Goal: Transaction & Acquisition: Purchase product/service

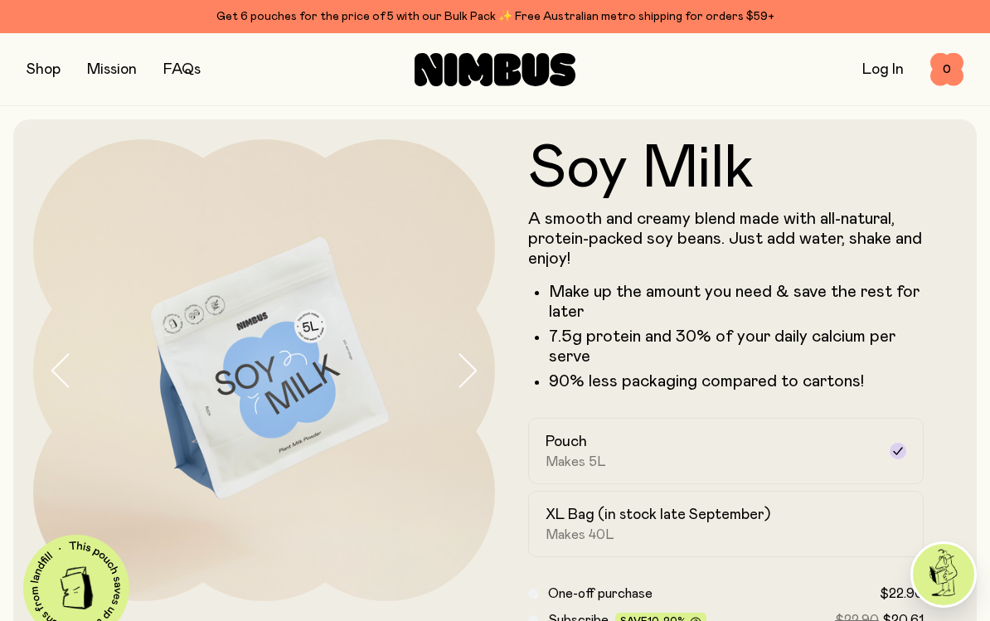
click at [49, 68] on button "button" at bounding box center [44, 69] width 34 height 23
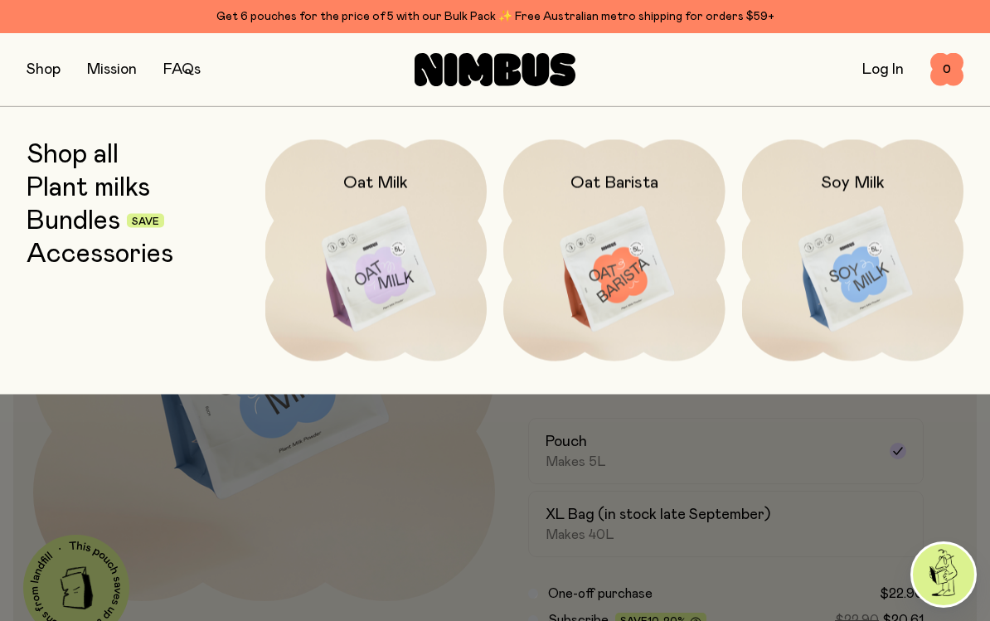
click at [70, 225] on link "Bundles" at bounding box center [74, 221] width 94 height 30
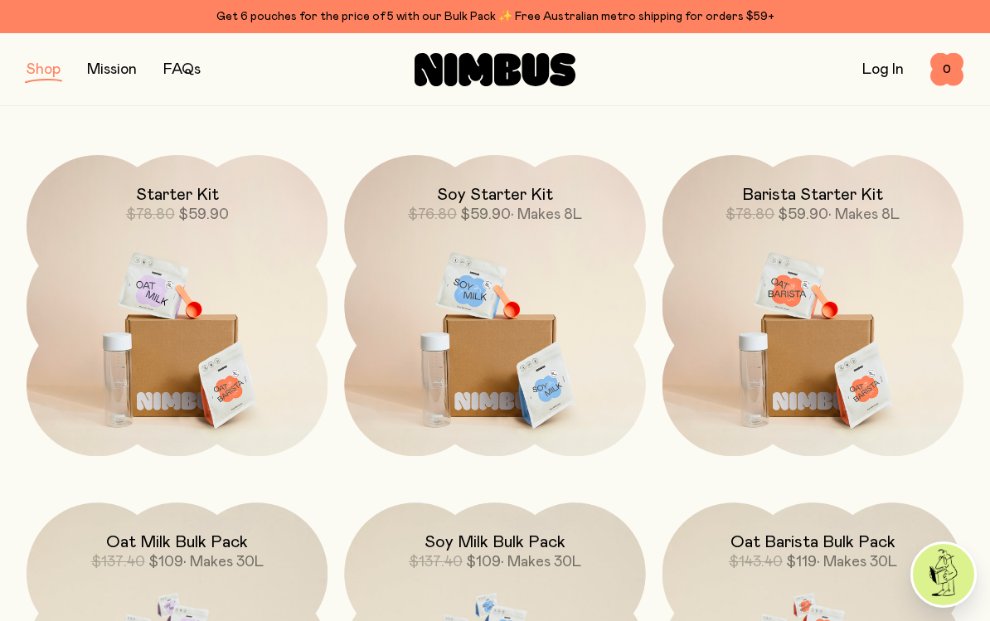
scroll to position [193, 0]
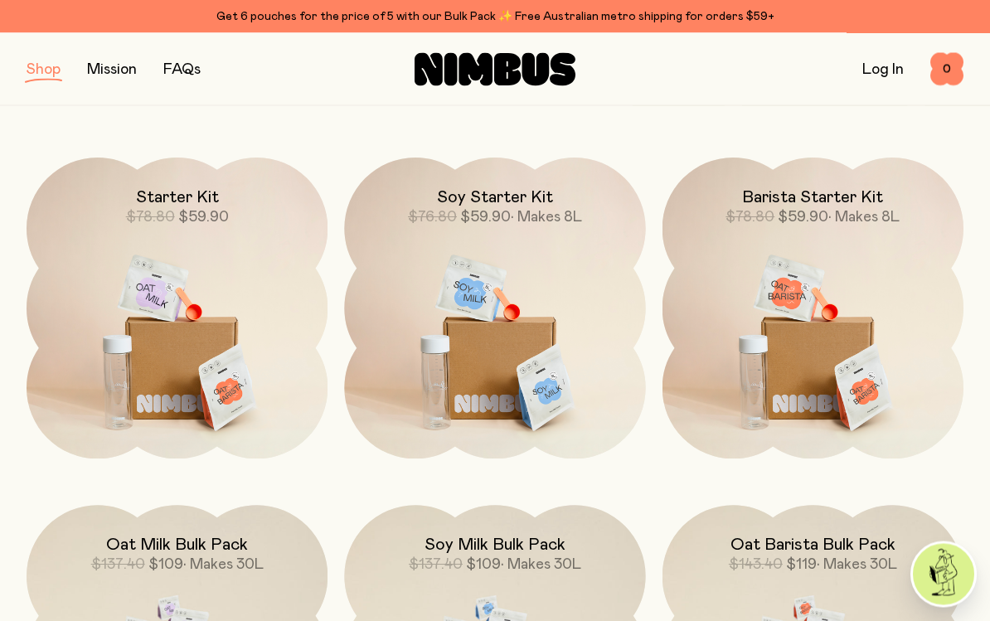
click at [511, 223] on span "• Makes 8L" at bounding box center [546, 218] width 71 height 15
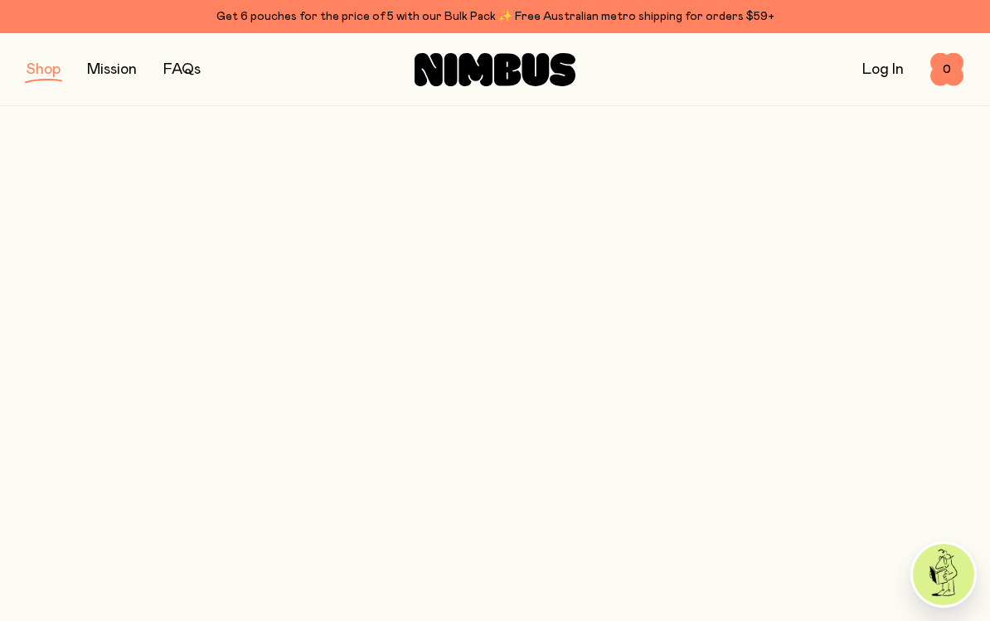
scroll to position [194, 0]
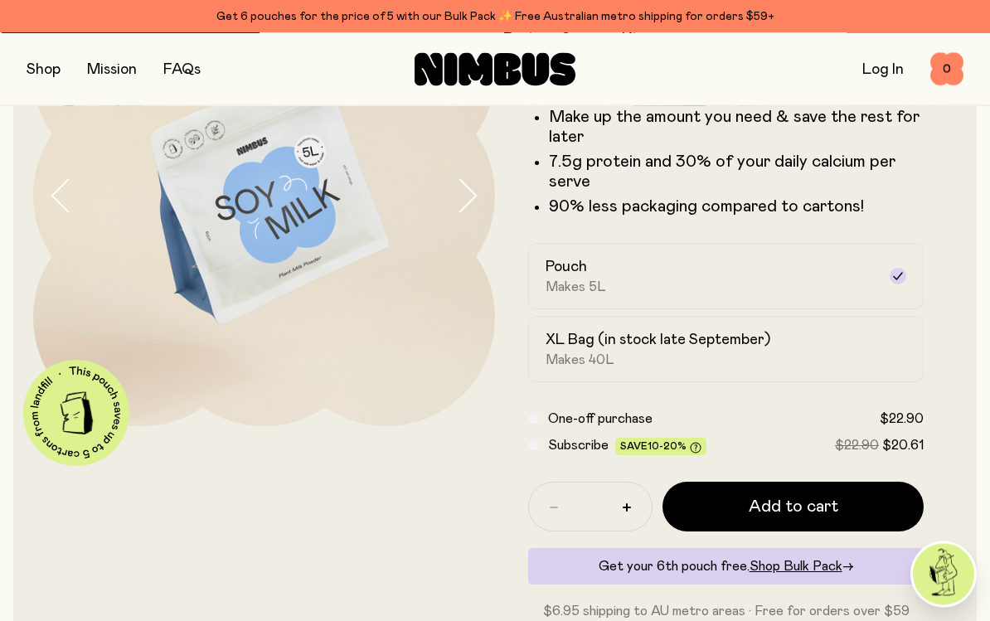
scroll to position [184, 0]
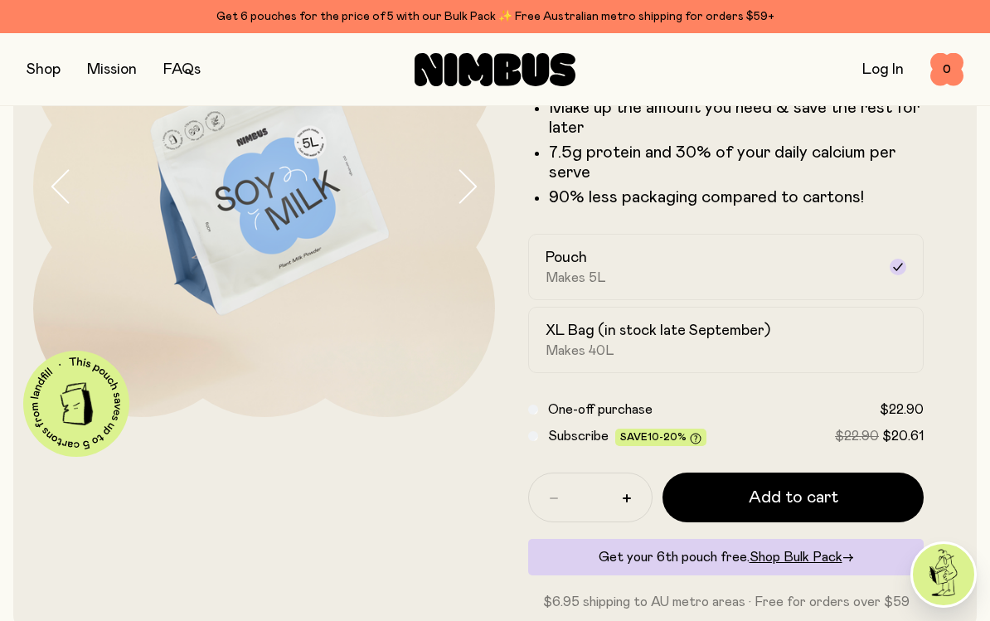
click at [847, 494] on button "Add to cart" at bounding box center [792, 498] width 261 height 50
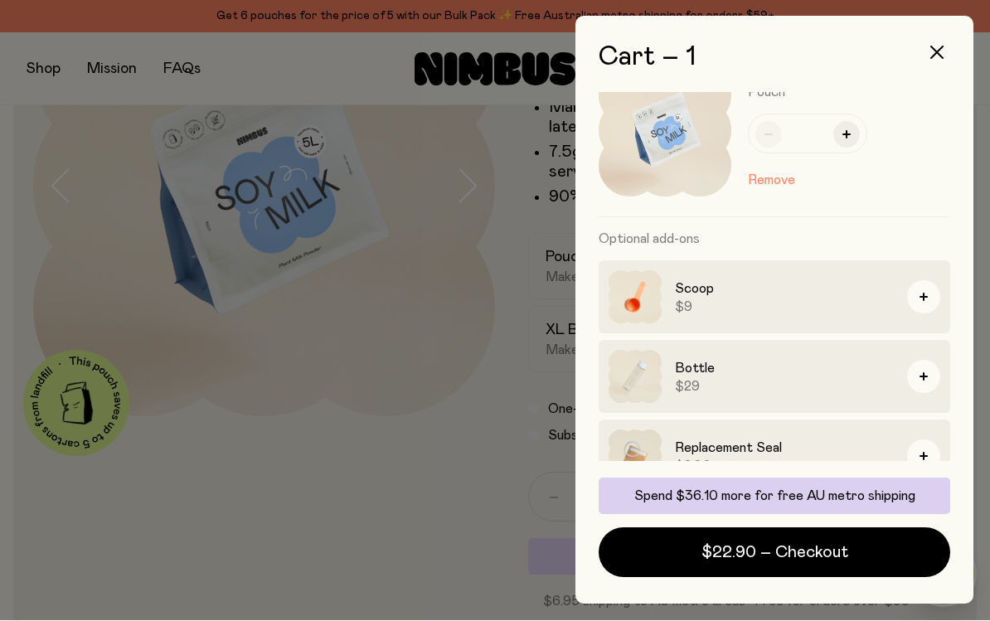
scroll to position [47, 0]
click at [385, 495] on div at bounding box center [495, 310] width 990 height 621
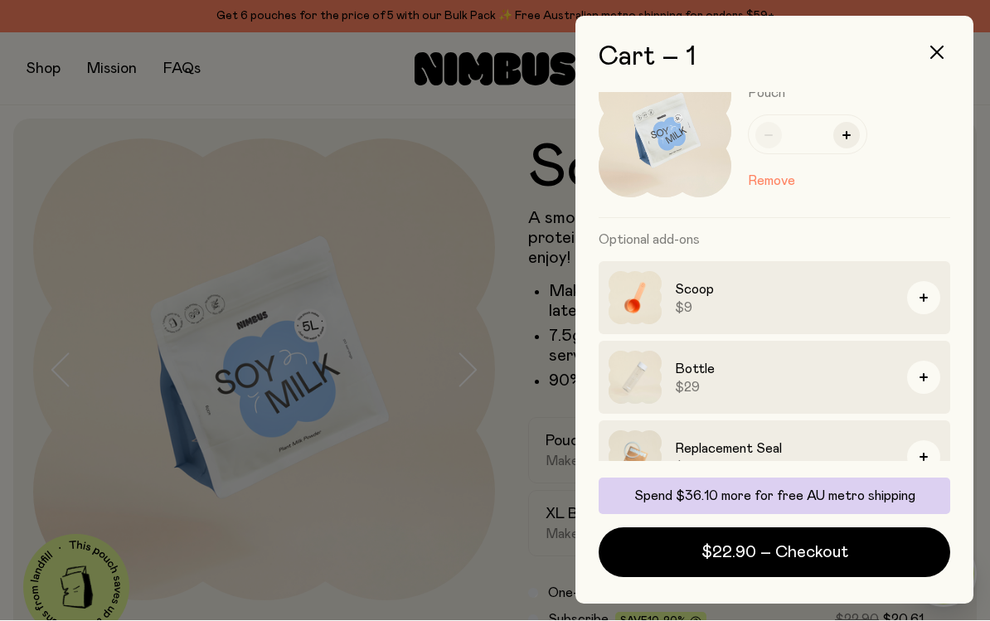
scroll to position [184, 0]
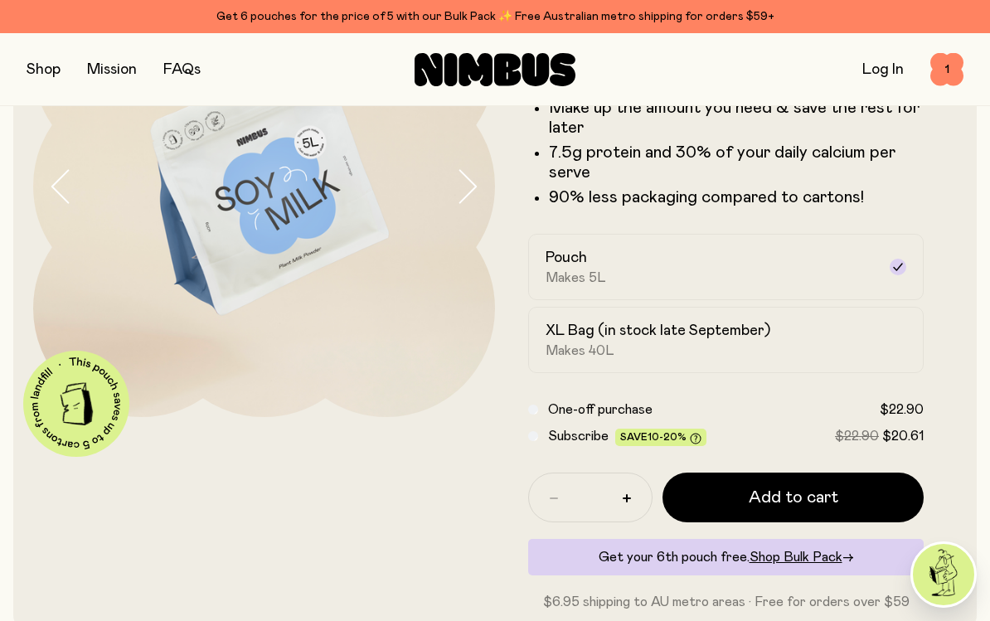
click at [827, 506] on span "Add to cart" at bounding box center [794, 497] width 90 height 23
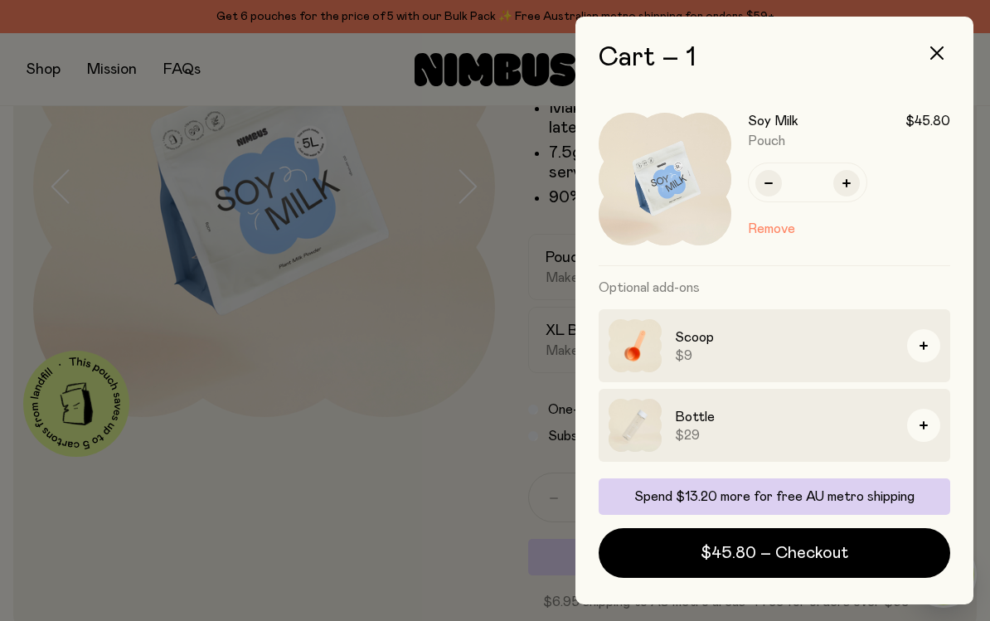
scroll to position [0, 0]
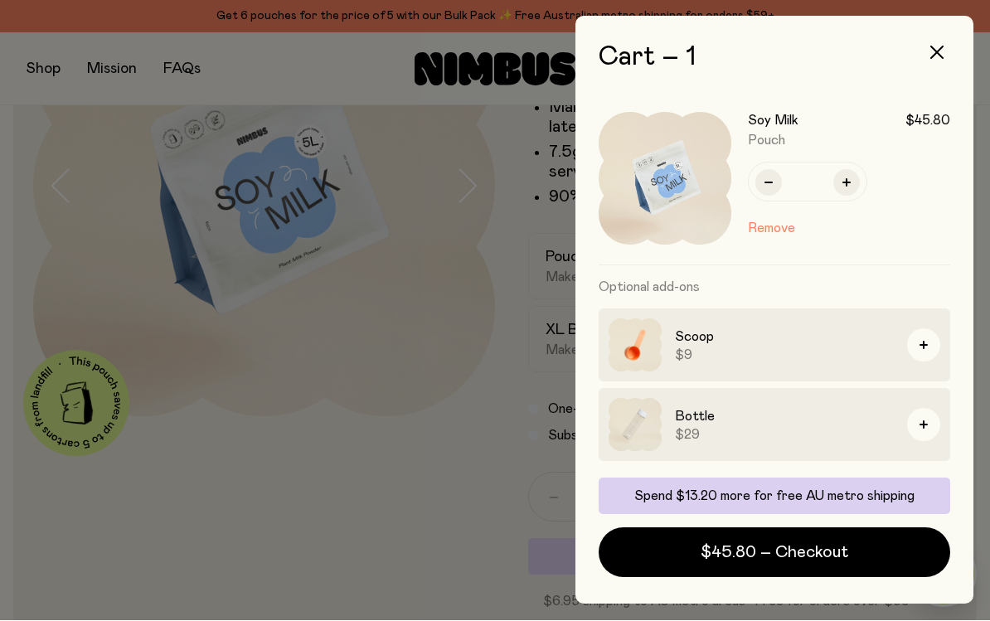
click at [929, 60] on button "button" at bounding box center [937, 53] width 40 height 40
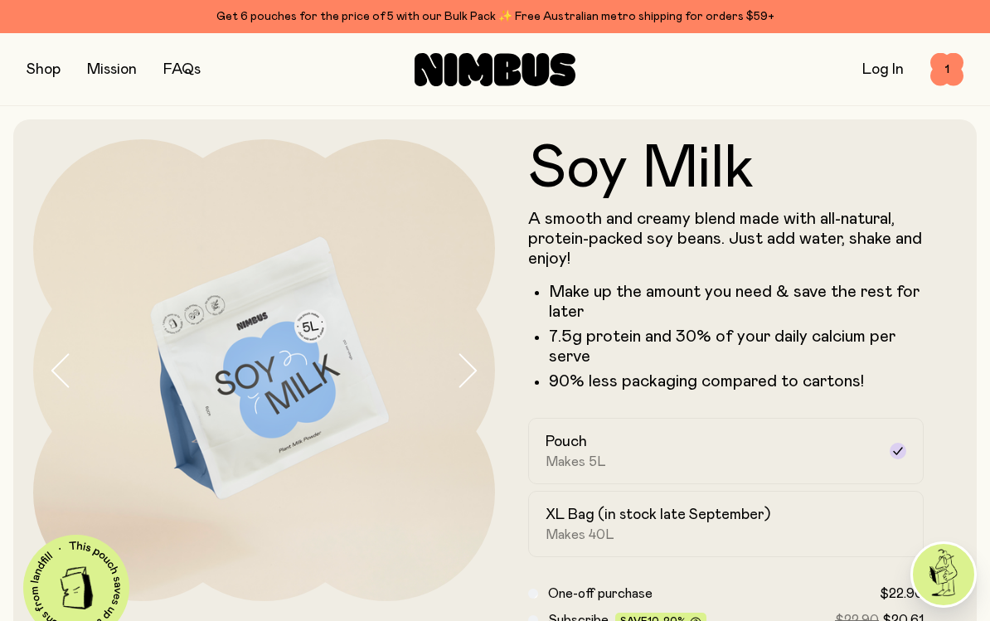
click at [951, 70] on span "1" at bounding box center [946, 69] width 33 height 33
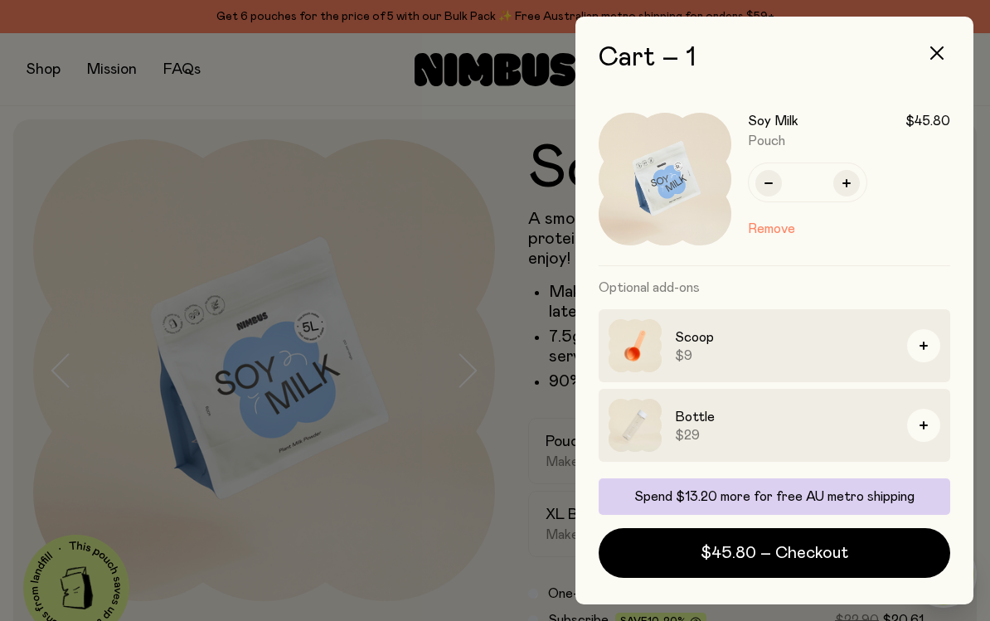
click at [944, 56] on button "button" at bounding box center [937, 53] width 40 height 40
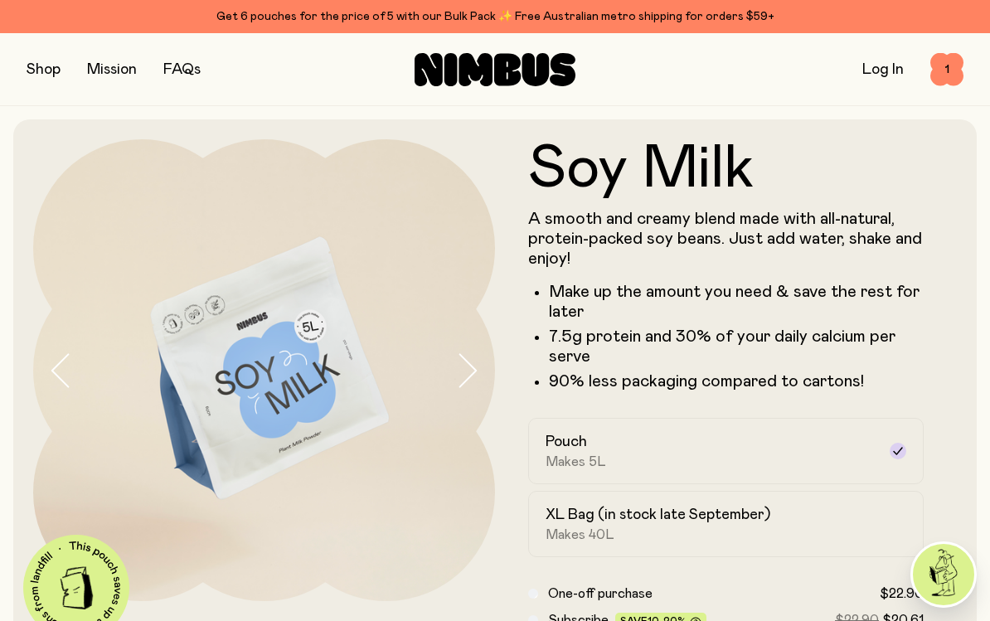
click at [951, 70] on span "1" at bounding box center [946, 69] width 33 height 33
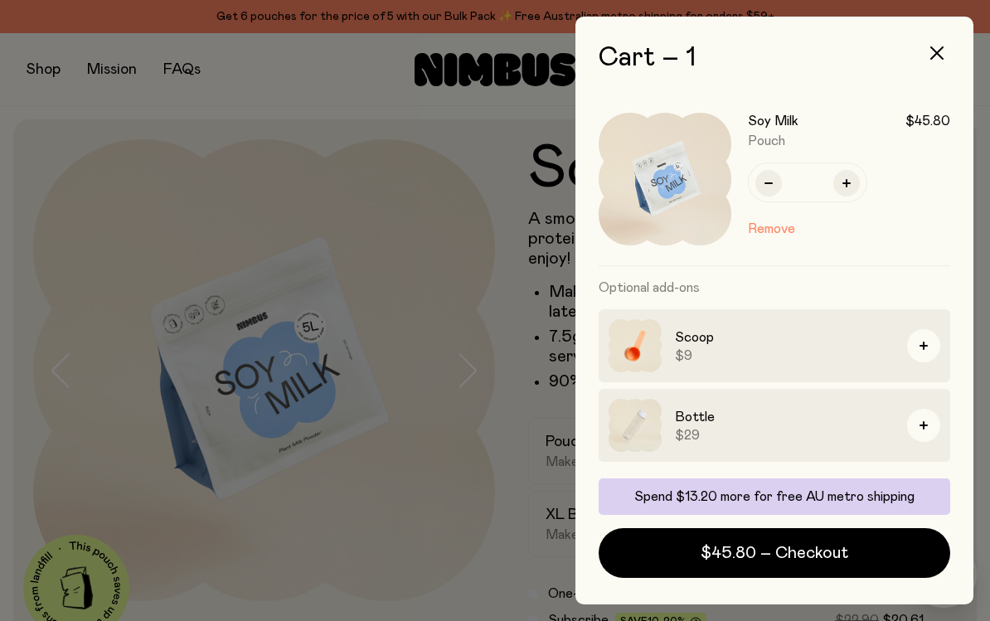
click at [771, 179] on button "button" at bounding box center [768, 183] width 27 height 27
click at [830, 555] on span "$22.90 – Checkout" at bounding box center [774, 552] width 147 height 23
